Goal: Find specific page/section: Find specific page/section

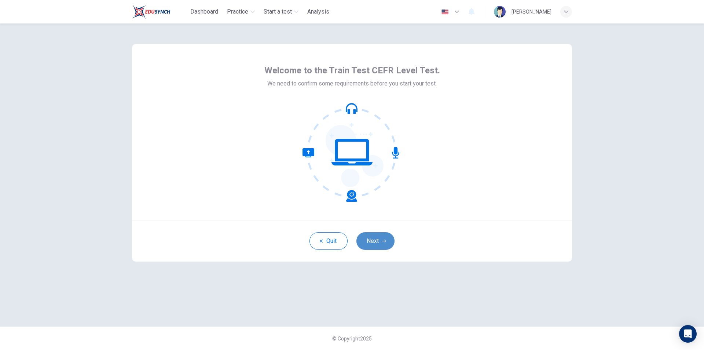
click at [381, 237] on button "Next" at bounding box center [375, 241] width 38 height 18
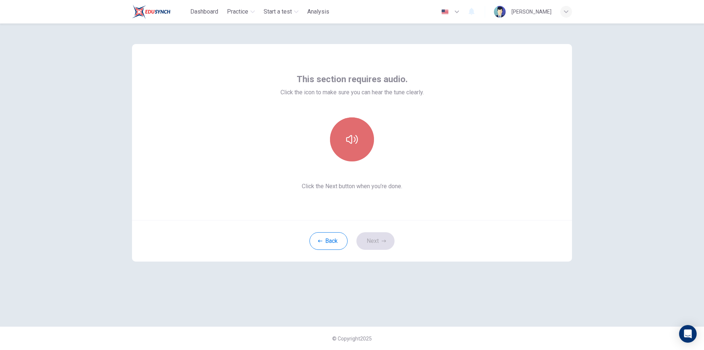
click at [357, 135] on icon "button" at bounding box center [352, 139] width 12 height 12
click at [359, 148] on button "button" at bounding box center [352, 139] width 44 height 44
click at [359, 140] on button "button" at bounding box center [352, 139] width 44 height 44
click at [355, 139] on icon "button" at bounding box center [352, 139] width 12 height 9
click at [363, 149] on button "button" at bounding box center [352, 139] width 44 height 44
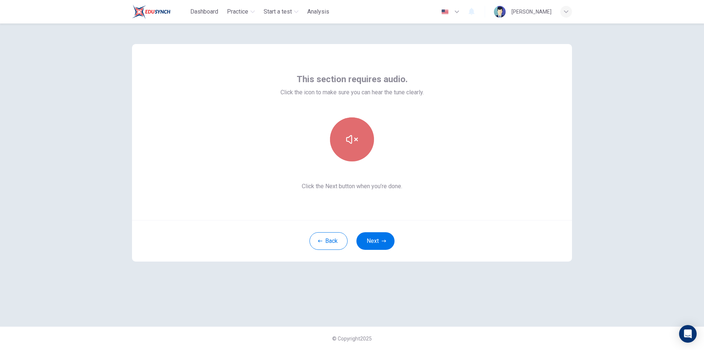
click at [353, 130] on button "button" at bounding box center [352, 139] width 44 height 44
click at [359, 137] on button "button" at bounding box center [352, 139] width 44 height 44
click at [354, 137] on icon "button" at bounding box center [352, 139] width 12 height 12
click at [352, 149] on button "button" at bounding box center [352, 139] width 44 height 44
click at [352, 148] on button "button" at bounding box center [352, 139] width 44 height 44
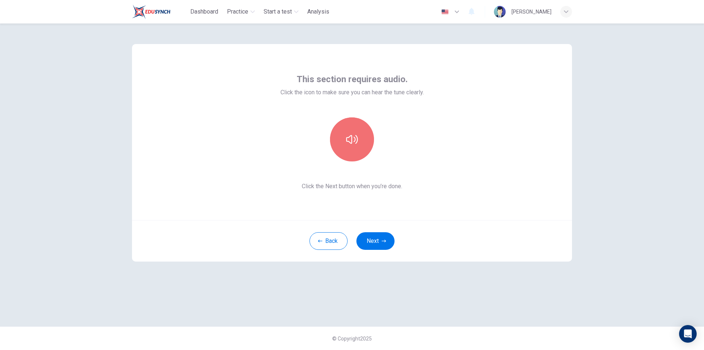
drag, startPoint x: 344, startPoint y: 145, endPoint x: 351, endPoint y: 144, distance: 6.4
click at [345, 145] on button "button" at bounding box center [352, 139] width 44 height 44
click at [352, 143] on icon "button" at bounding box center [352, 139] width 12 height 9
click at [357, 149] on button "button" at bounding box center [352, 139] width 44 height 44
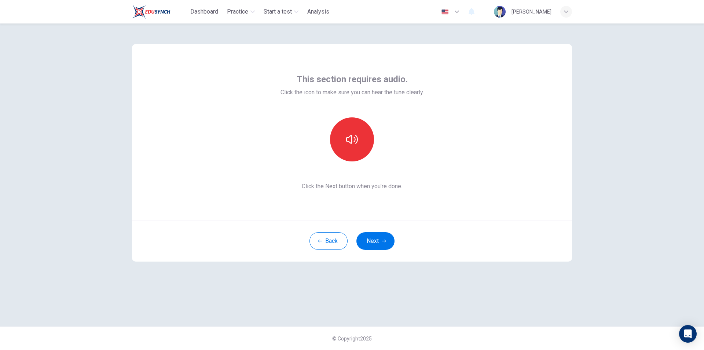
click at [357, 149] on button "button" at bounding box center [352, 139] width 44 height 44
click at [349, 138] on icon "button" at bounding box center [352, 139] width 12 height 12
click at [345, 137] on button "button" at bounding box center [352, 139] width 44 height 44
click at [350, 140] on icon "button" at bounding box center [352, 139] width 12 height 12
click at [366, 144] on button "button" at bounding box center [352, 139] width 44 height 44
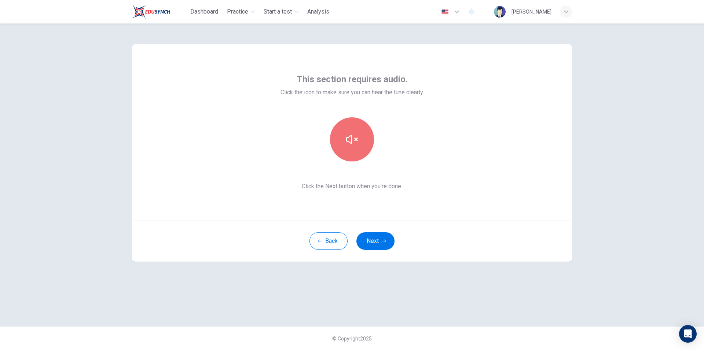
click at [345, 139] on button "button" at bounding box center [352, 139] width 44 height 44
click at [364, 156] on button "button" at bounding box center [352, 139] width 44 height 44
click at [359, 149] on button "button" at bounding box center [352, 139] width 44 height 44
click at [356, 134] on icon "button" at bounding box center [352, 139] width 12 height 12
click at [356, 133] on button "button" at bounding box center [352, 139] width 44 height 44
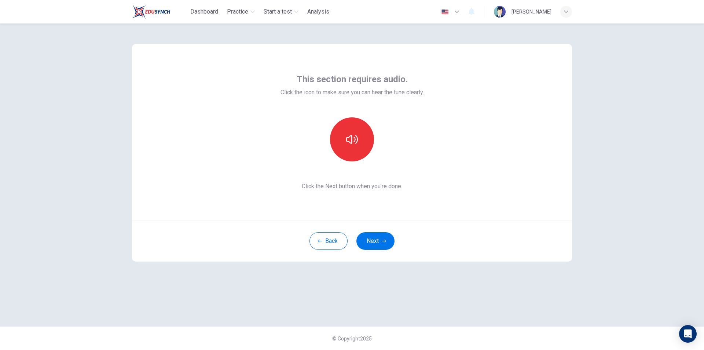
click at [364, 148] on button "button" at bounding box center [352, 139] width 44 height 44
click at [361, 141] on button "button" at bounding box center [352, 139] width 44 height 44
click at [384, 244] on button "Next" at bounding box center [375, 241] width 38 height 18
